Goal: Information Seeking & Learning: Understand process/instructions

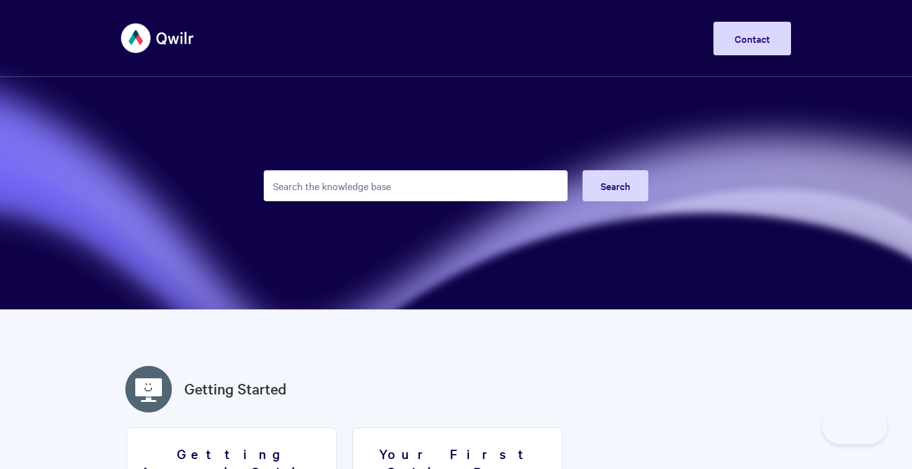
click at [484, 186] on input "Search the knowledge base" at bounding box center [416, 185] width 304 height 31
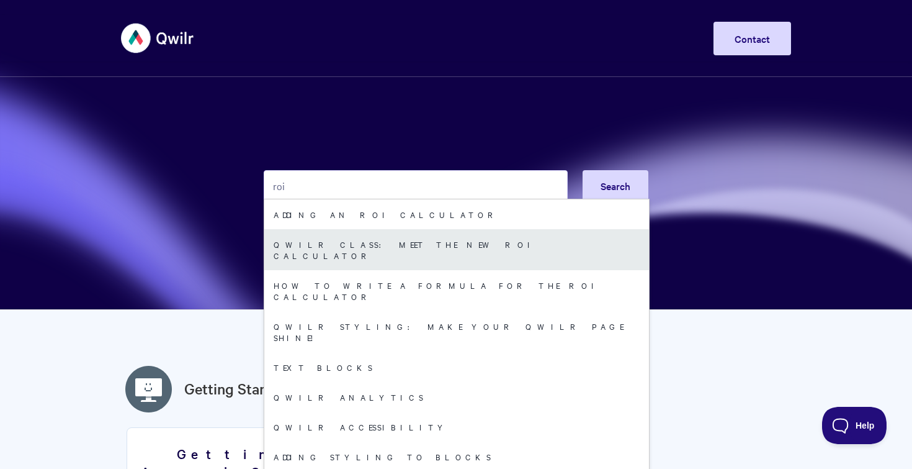
type input "roi"
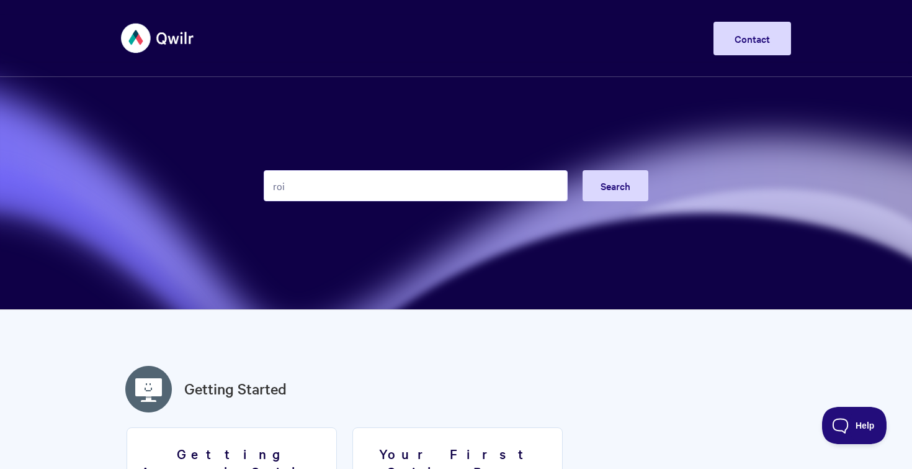
click at [314, 179] on input "roi" at bounding box center [416, 185] width 304 height 31
click at [318, 195] on input "roi" at bounding box center [416, 185] width 304 height 31
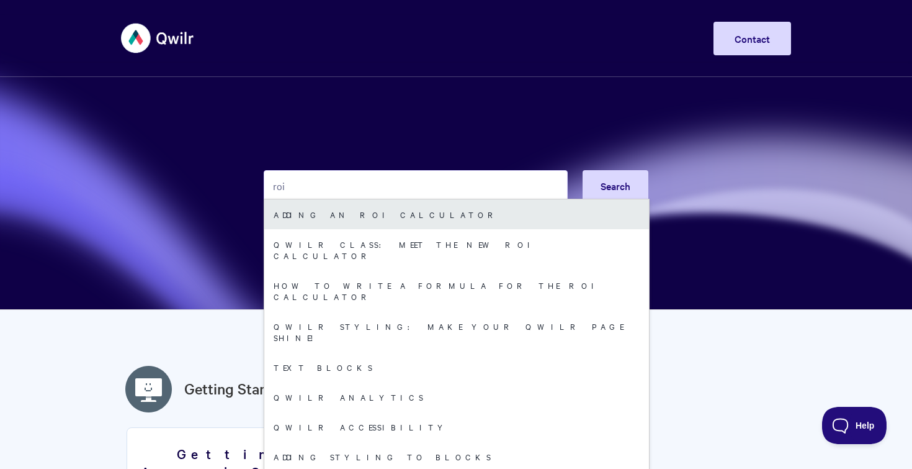
click at [318, 213] on link "Adding an ROI calculator" at bounding box center [456, 214] width 385 height 30
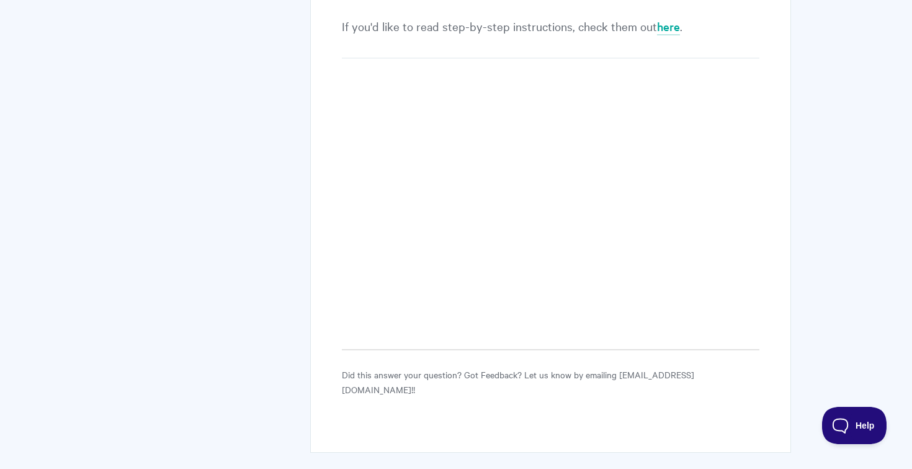
scroll to position [479, 0]
